Goal: Information Seeking & Learning: Get advice/opinions

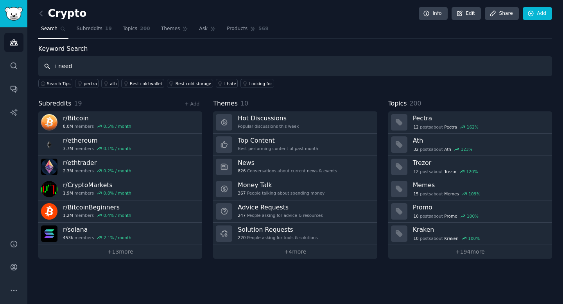
type input "i need"
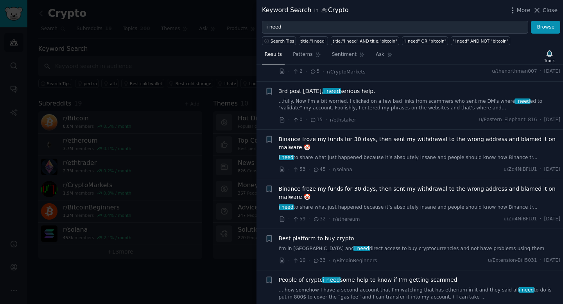
scroll to position [272, 0]
click at [356, 92] on span "3rd post [DATE], i need serious help." at bounding box center [327, 90] width 97 height 8
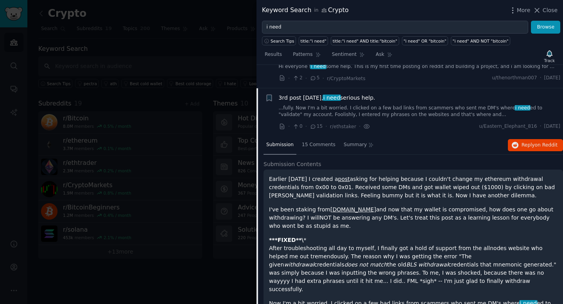
scroll to position [258, 0]
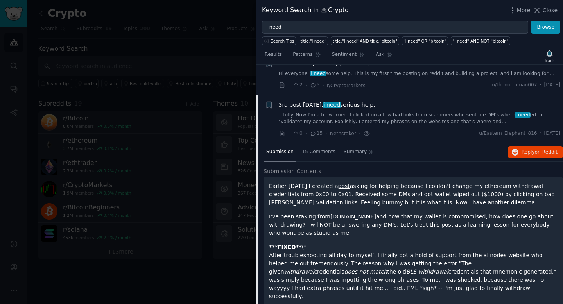
click at [347, 106] on span "3rd post [DATE], i need serious help." at bounding box center [327, 105] width 97 height 8
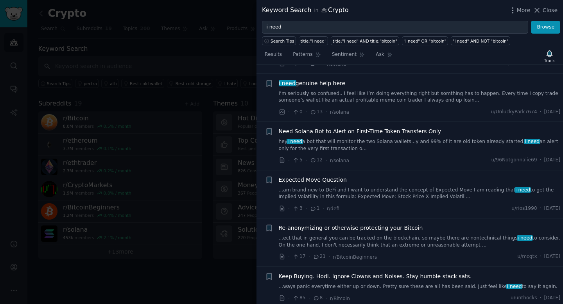
scroll to position [1900, 0]
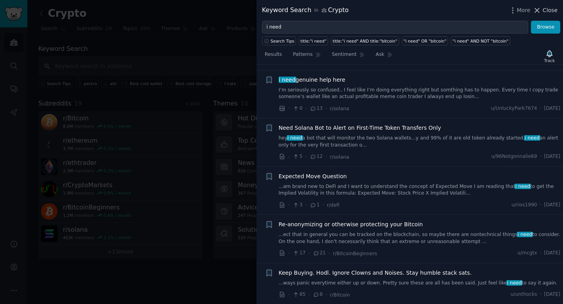
click at [536, 11] on icon at bounding box center [537, 10] width 4 height 4
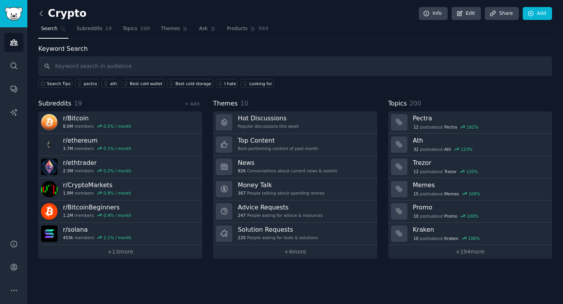
click at [41, 14] on icon at bounding box center [41, 13] width 8 height 8
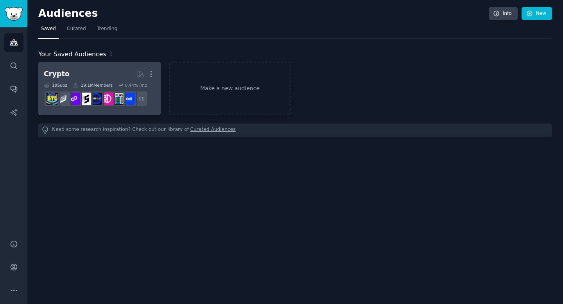
click at [80, 73] on h2 "Crypto More" at bounding box center [99, 74] width 111 height 14
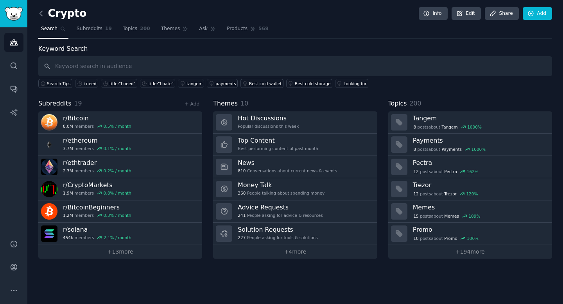
click at [40, 13] on icon at bounding box center [41, 13] width 2 height 5
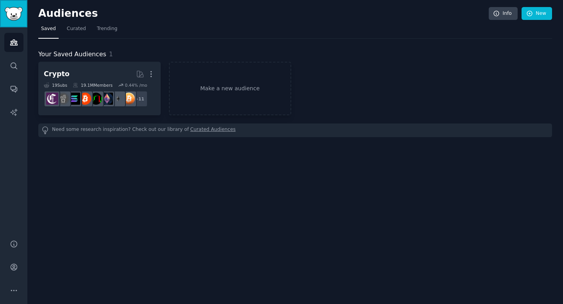
click at [9, 20] on img "Sidebar" at bounding box center [14, 14] width 18 height 14
click at [16, 10] on img "Sidebar" at bounding box center [14, 14] width 18 height 14
click at [78, 32] on span "Curated" at bounding box center [76, 28] width 19 height 7
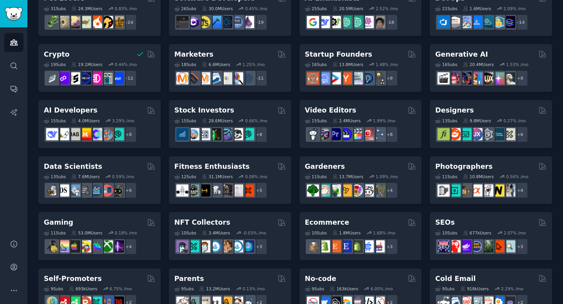
scroll to position [75, 0]
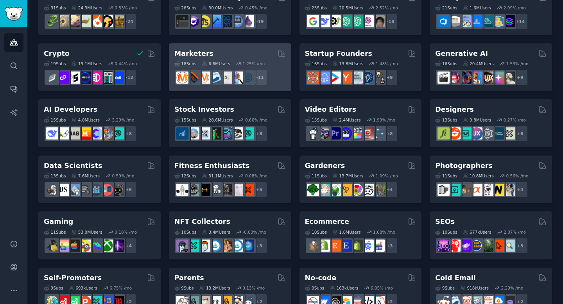
click at [228, 52] on div "Marketers" at bounding box center [229, 54] width 111 height 10
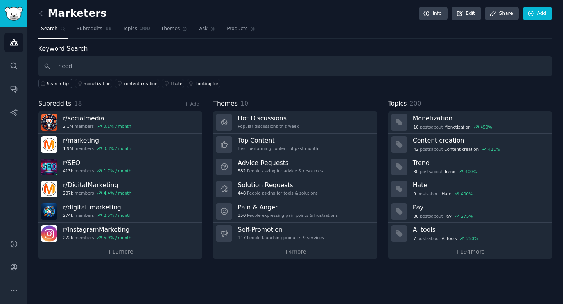
type input "i need"
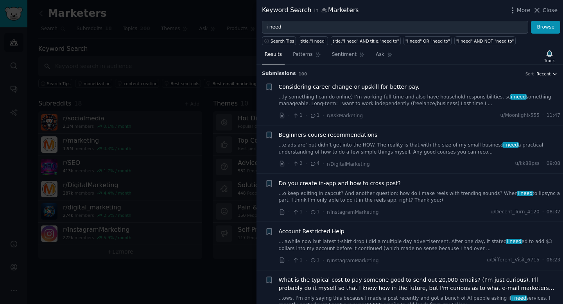
click at [545, 75] on span "Recent" at bounding box center [543, 73] width 14 height 5
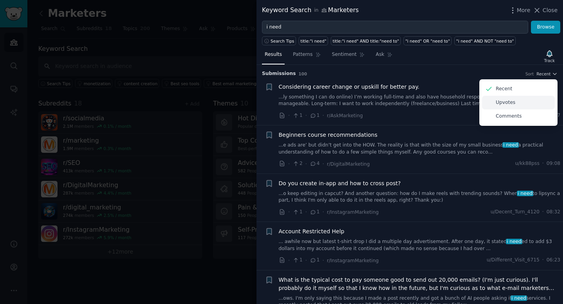
click at [506, 100] on p "Upvotes" at bounding box center [506, 102] width 20 height 7
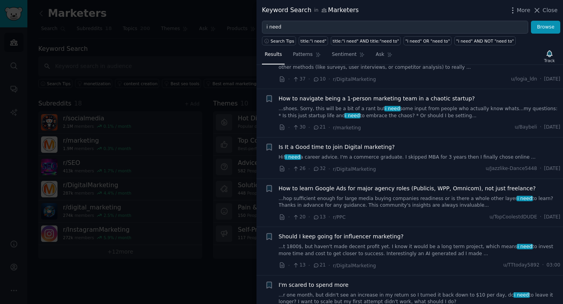
scroll to position [42, 0]
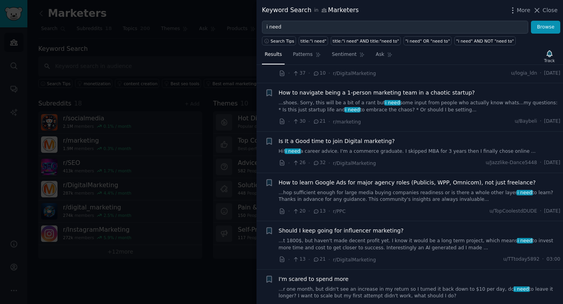
click at [418, 93] on span "How to navigate being a 1-person marketing team in a chaotic startup?" at bounding box center [377, 93] width 196 height 8
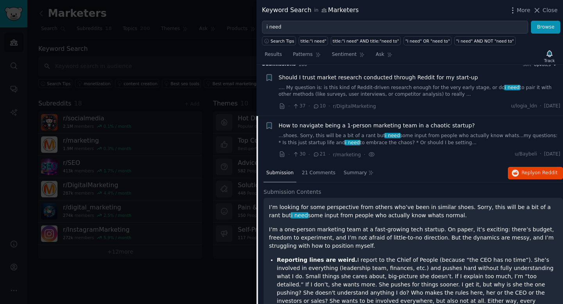
scroll to position [7, 0]
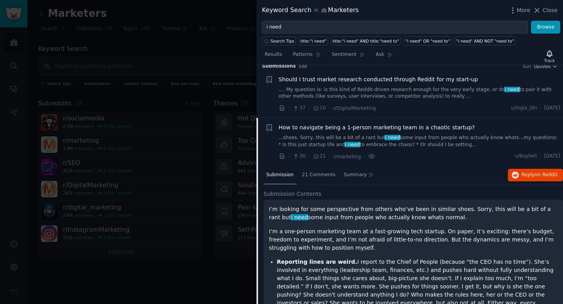
click at [403, 126] on span "How to navigate being a 1-person marketing team in a chaotic startup?" at bounding box center [377, 128] width 196 height 8
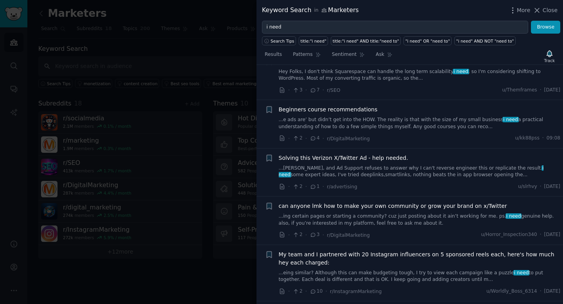
scroll to position [936, 0]
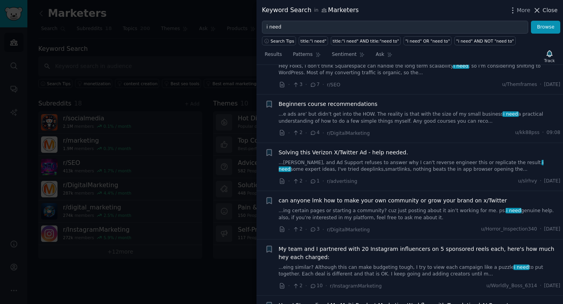
click at [540, 10] on icon at bounding box center [537, 10] width 8 height 8
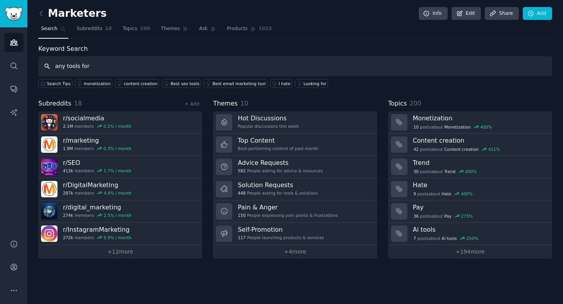
type input "any tools for"
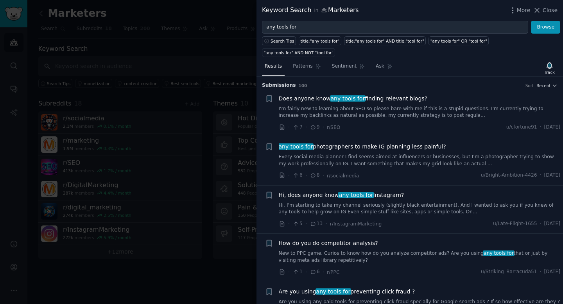
click at [380, 98] on span "Does anyone know any tools for finding relevant blogs?" at bounding box center [353, 99] width 149 height 8
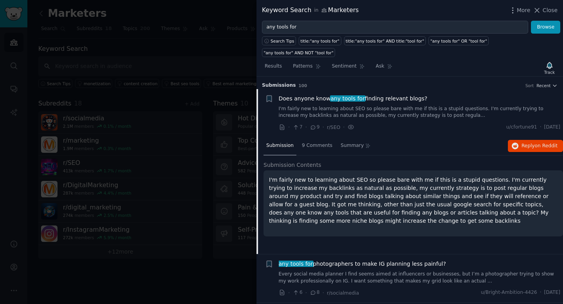
click at [384, 99] on span "Does anyone know any tools for finding relevant blogs?" at bounding box center [353, 99] width 149 height 8
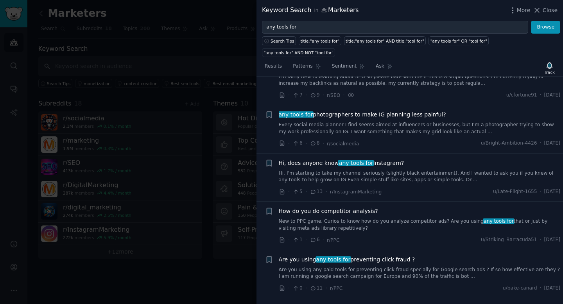
scroll to position [33, 0]
click at [388, 115] on span "any tools for photographers to make IG planning less painful?" at bounding box center [362, 114] width 167 height 8
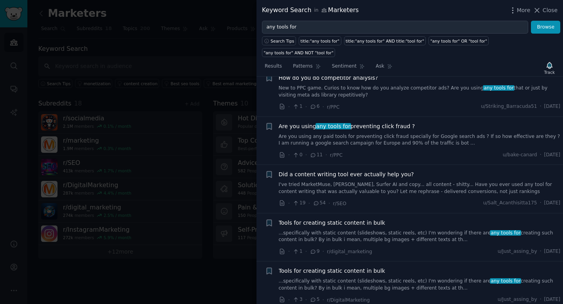
scroll to position [312, 0]
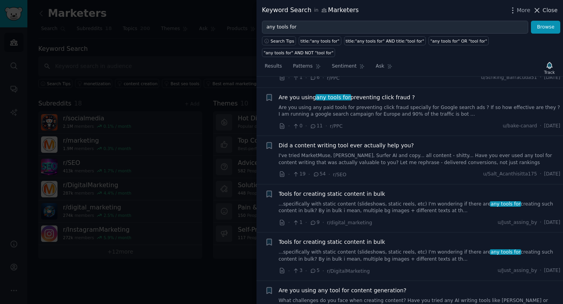
click at [538, 10] on icon at bounding box center [537, 10] width 4 height 4
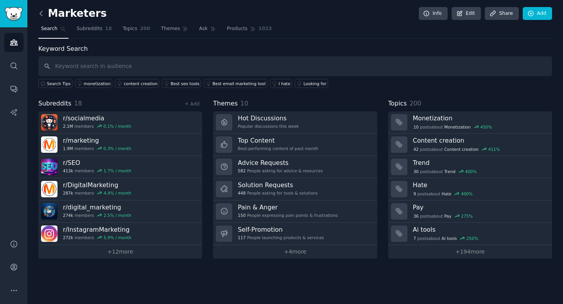
click at [41, 12] on icon at bounding box center [41, 13] width 8 height 8
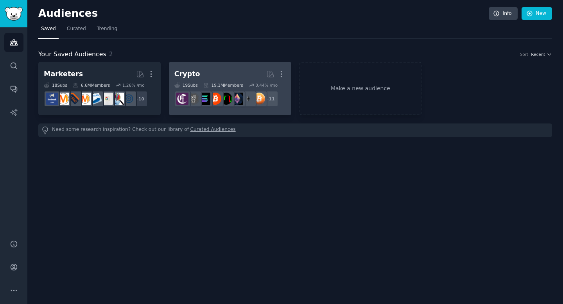
click at [216, 66] on link "Crypto More 19 Sub s 19.1M Members 0.44 % /mo + 11" at bounding box center [230, 89] width 122 height 54
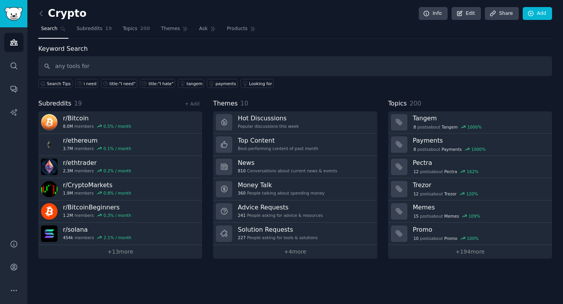
type input "any tools for"
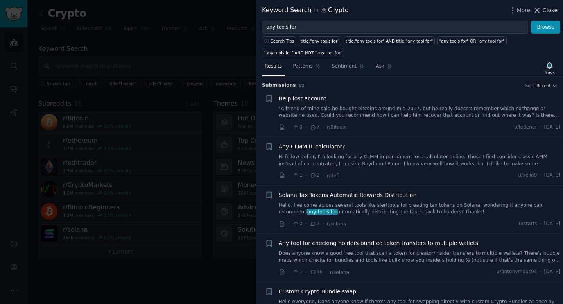
click at [540, 10] on icon at bounding box center [537, 10] width 8 height 8
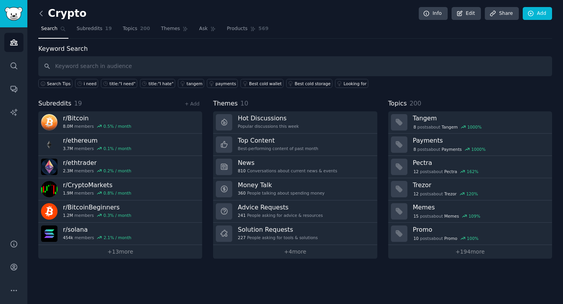
click at [41, 13] on icon at bounding box center [41, 13] width 8 height 8
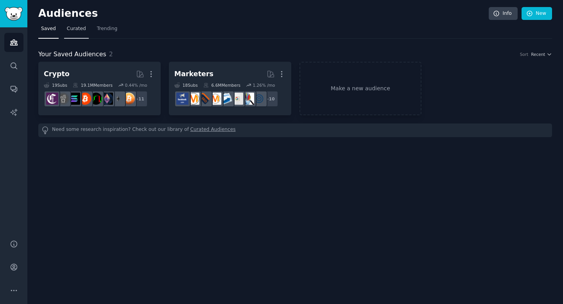
click at [79, 28] on span "Curated" at bounding box center [76, 28] width 19 height 7
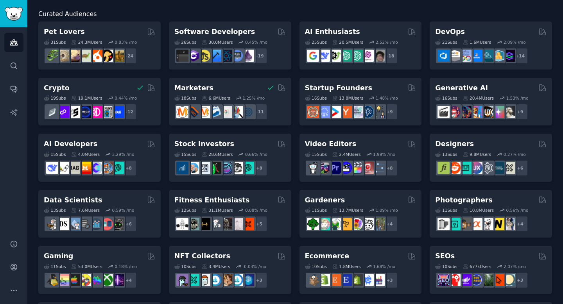
scroll to position [42, 0]
